Goal: Task Accomplishment & Management: Complete application form

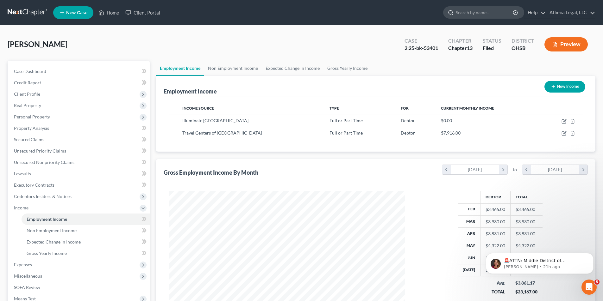
click at [467, 14] on input "search" at bounding box center [485, 13] width 58 height 12
type input "[PERSON_NAME]"
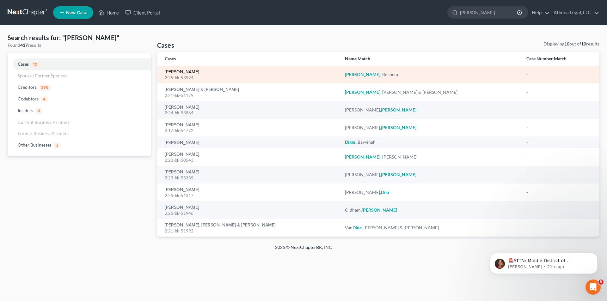
click at [190, 71] on link "[PERSON_NAME]" at bounding box center [182, 72] width 34 height 4
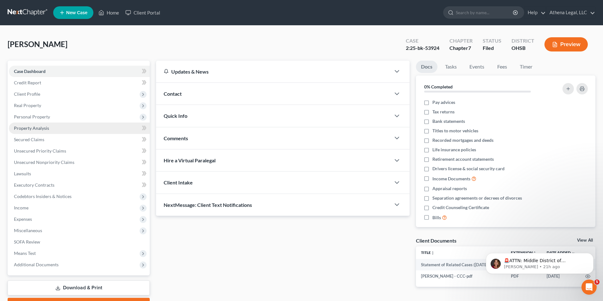
click at [37, 128] on span "Property Analysis" at bounding box center [31, 128] width 35 height 5
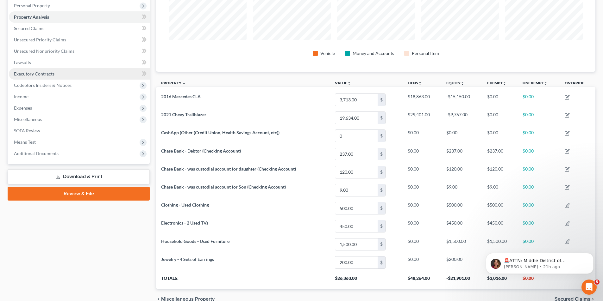
scroll to position [80, 0]
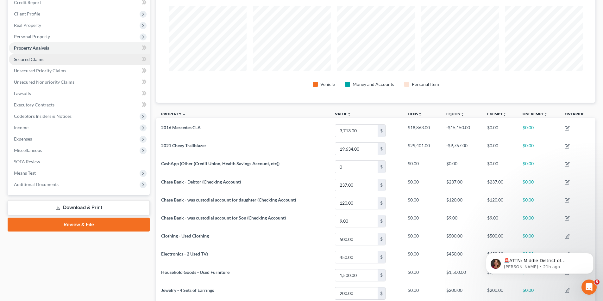
click at [33, 59] on span "Secured Claims" at bounding box center [29, 59] width 30 height 5
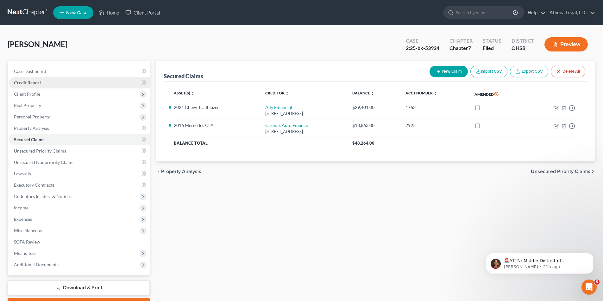
click at [36, 84] on span "Credit Report" at bounding box center [27, 82] width 27 height 5
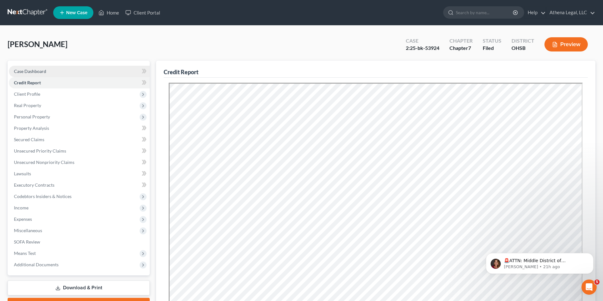
click at [44, 69] on span "Case Dashboard" at bounding box center [30, 71] width 32 height 5
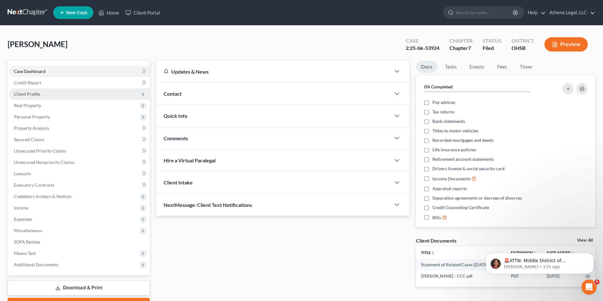
click at [38, 94] on span "Client Profile" at bounding box center [27, 93] width 26 height 5
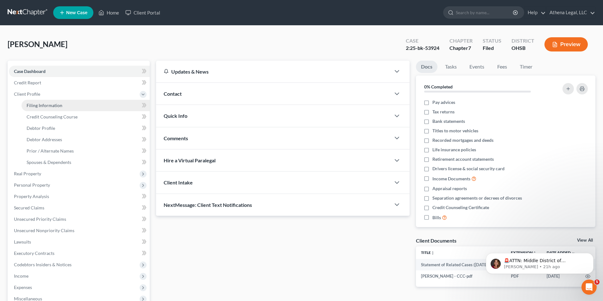
click at [47, 108] on link "Filing Information" at bounding box center [86, 105] width 128 height 11
select select "1"
select select "0"
select select "36"
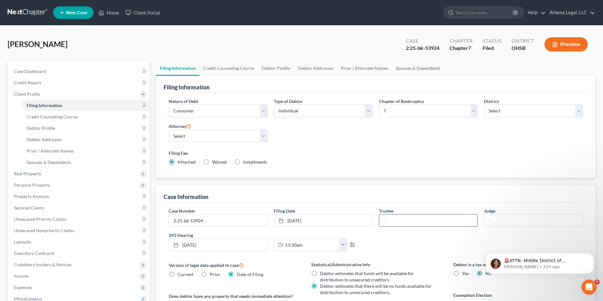
click at [407, 216] on input "text" at bounding box center [428, 221] width 98 height 12
type input "[PERSON_NAME]"
click at [26, 175] on span "Real Property" at bounding box center [27, 173] width 27 height 5
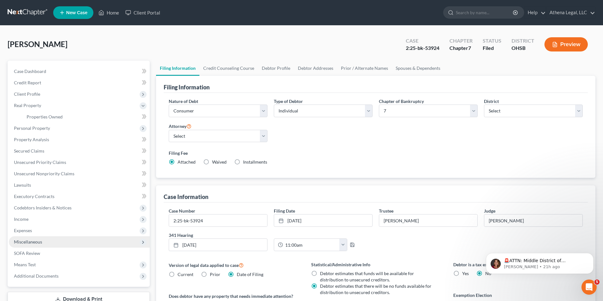
click at [26, 242] on span "Miscellaneous" at bounding box center [28, 241] width 28 height 5
click at [39, 245] on span "Attorney / Credit Counseling Fees" at bounding box center [60, 241] width 67 height 5
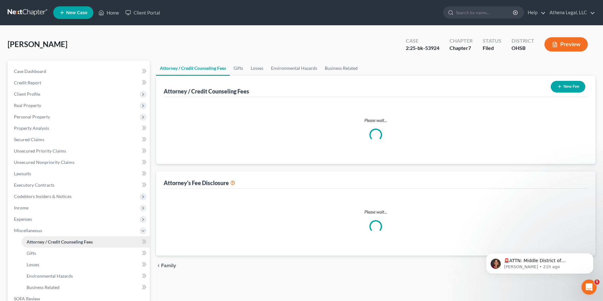
select select "1"
